Goal: Task Accomplishment & Management: Manage account settings

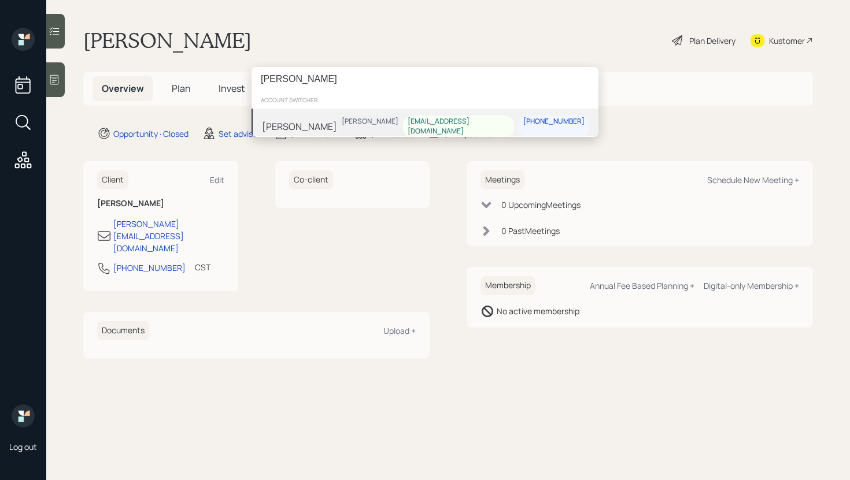
type input "[PERSON_NAME]"
click at [325, 117] on div "[PERSON_NAME] [PERSON_NAME] [EMAIL_ADDRESS][DOMAIN_NAME] [PHONE_NUMBER]" at bounding box center [424, 127] width 347 height 36
